Goal: Find specific page/section: Find specific page/section

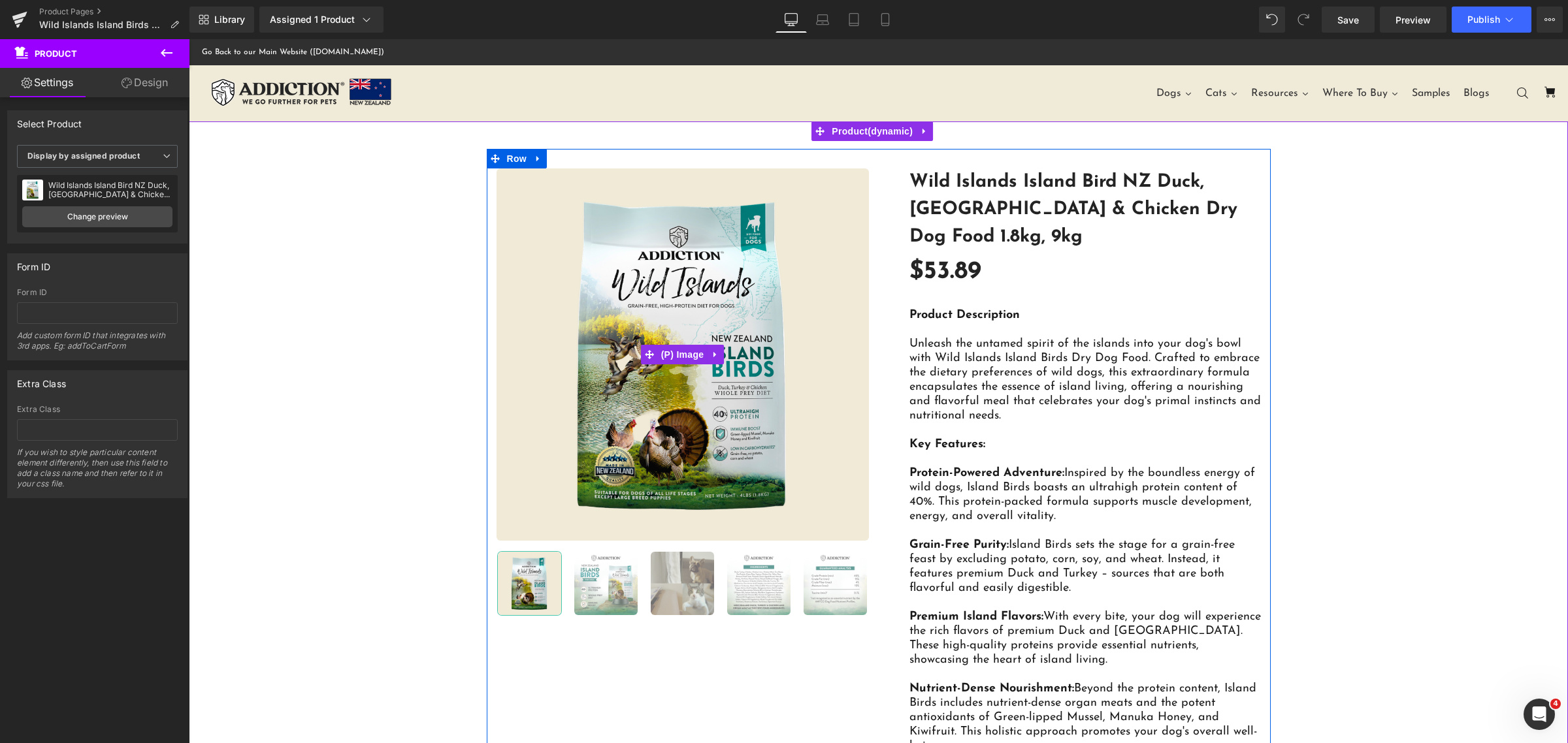
click at [811, 209] on img at bounding box center [683, 354] width 372 height 372
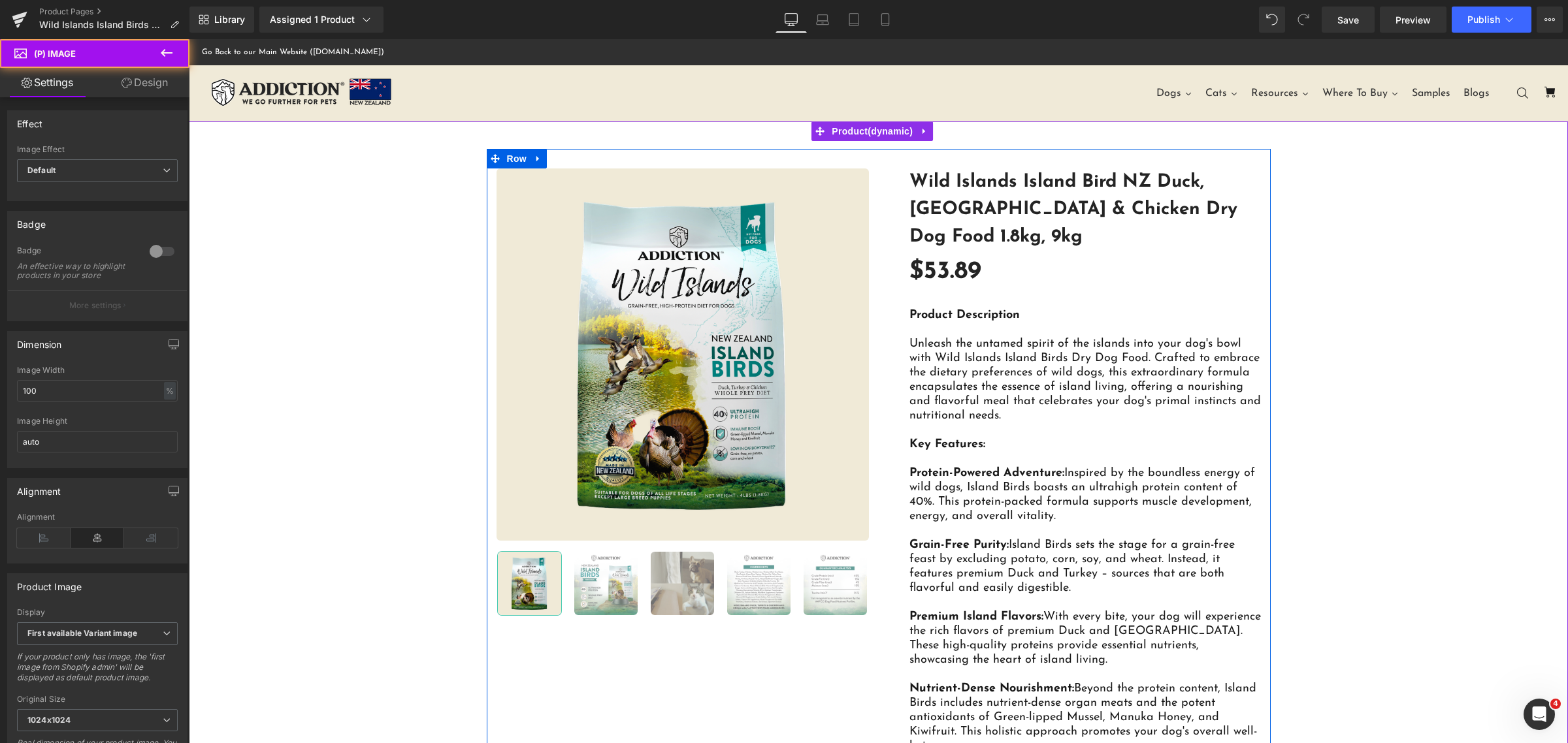
click at [983, 207] on link "Wild Islands Island Bird NZ Duck, [GEOGRAPHIC_DATA] & Chicken Dry Dog Food 1.8k…" at bounding box center [1085, 209] width 352 height 82
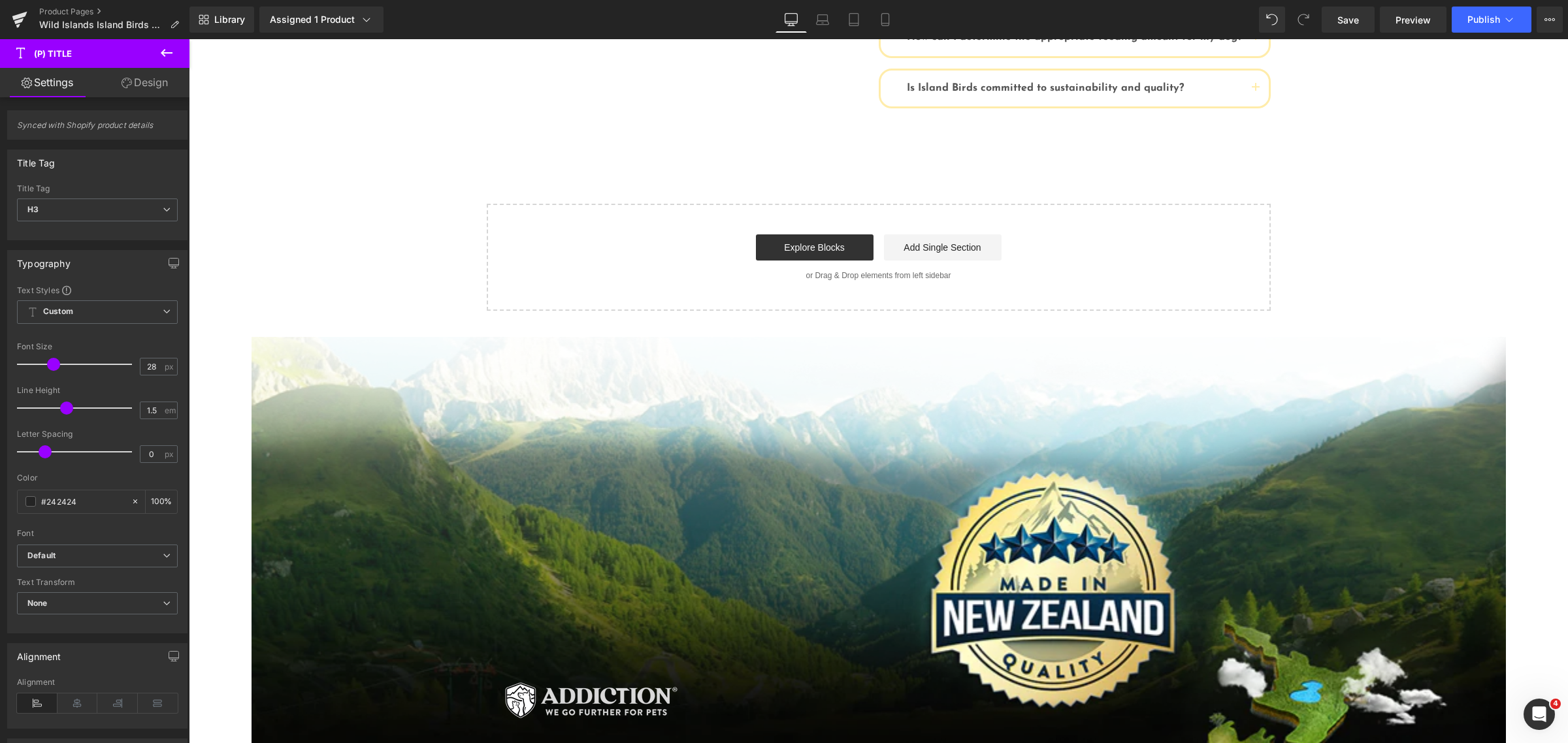
scroll to position [2530, 0]
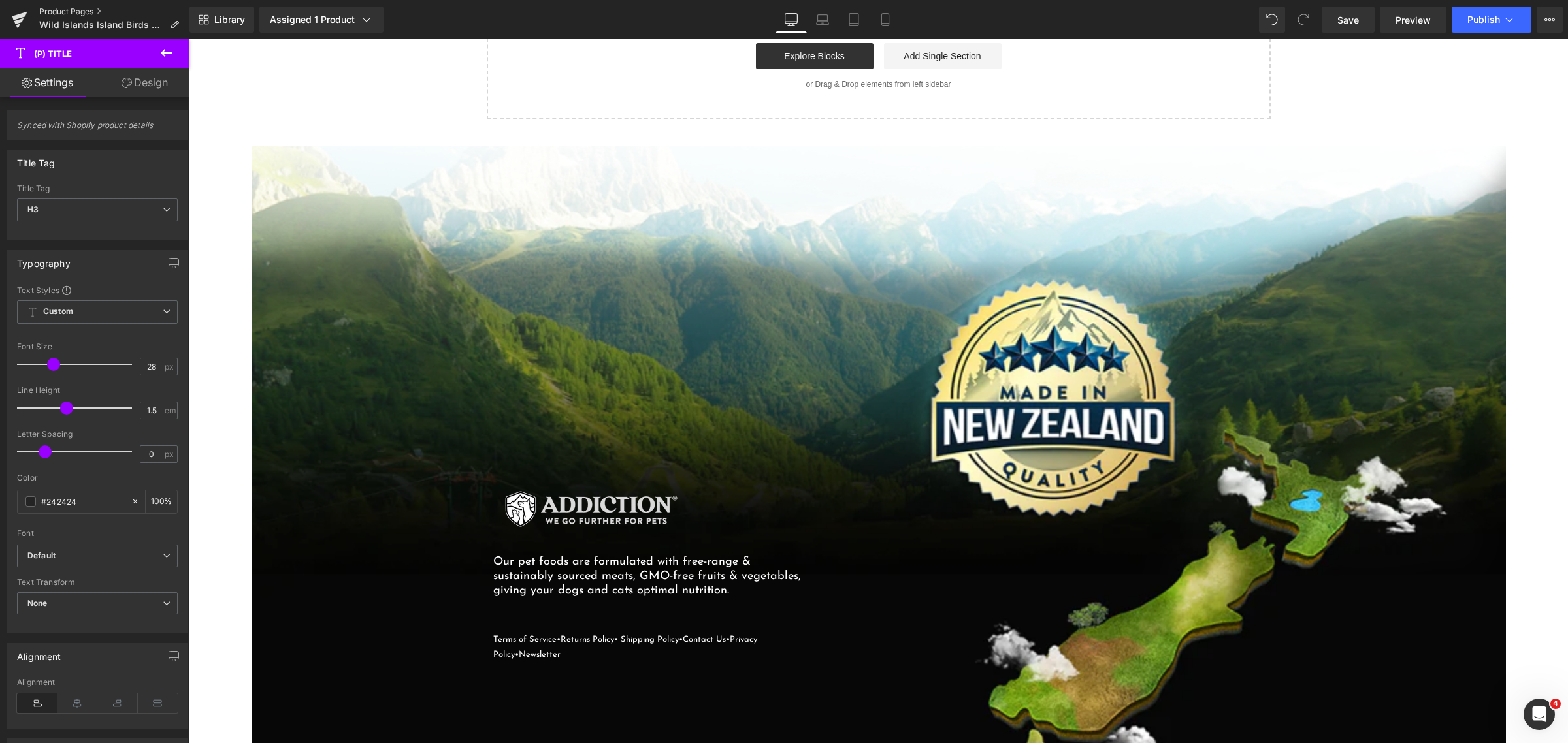
click at [86, 13] on link "Product Pages" at bounding box center [114, 11] width 150 height 11
